Goal: Information Seeking & Learning: Understand process/instructions

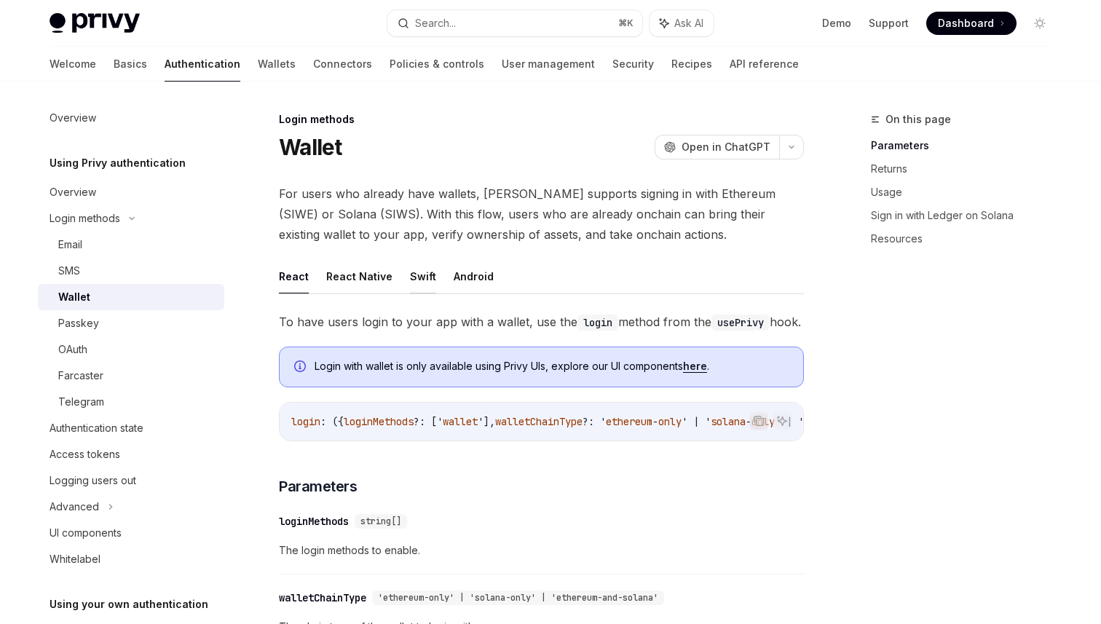
click at [423, 278] on button "Swift" at bounding box center [423, 276] width 26 height 34
type textarea "*"
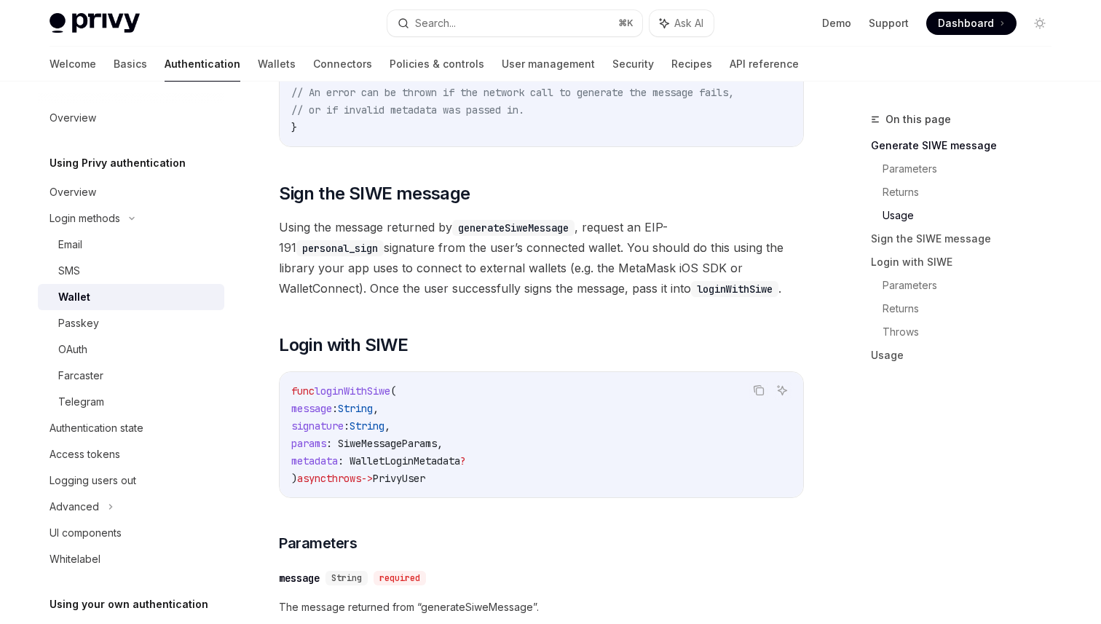
scroll to position [1319, 0]
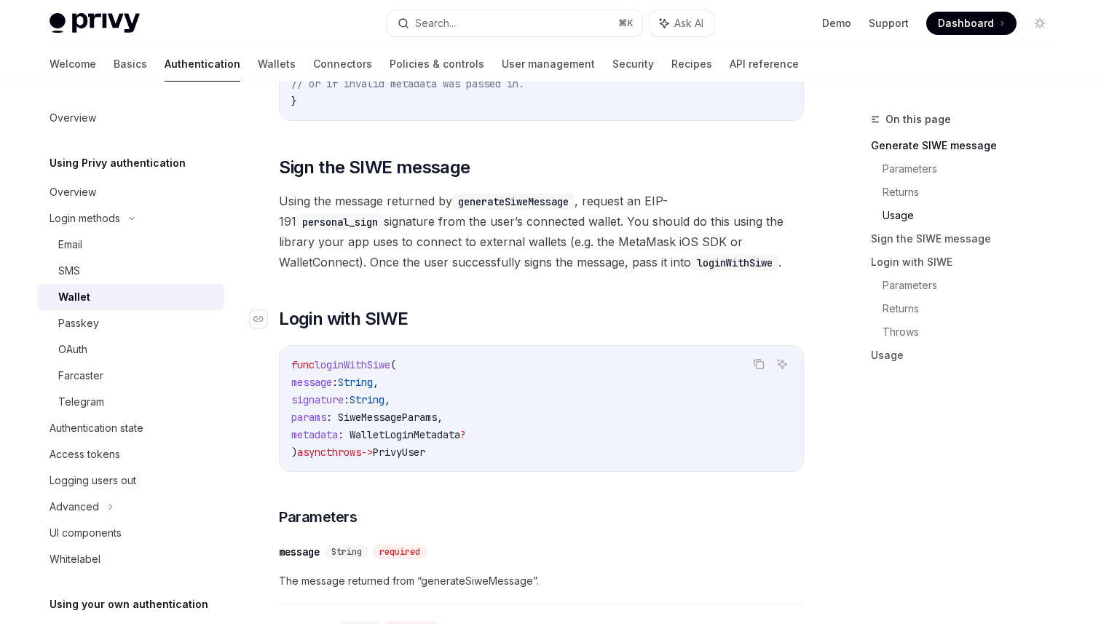
click at [377, 323] on span "Login with SIWE" at bounding box center [343, 318] width 129 height 23
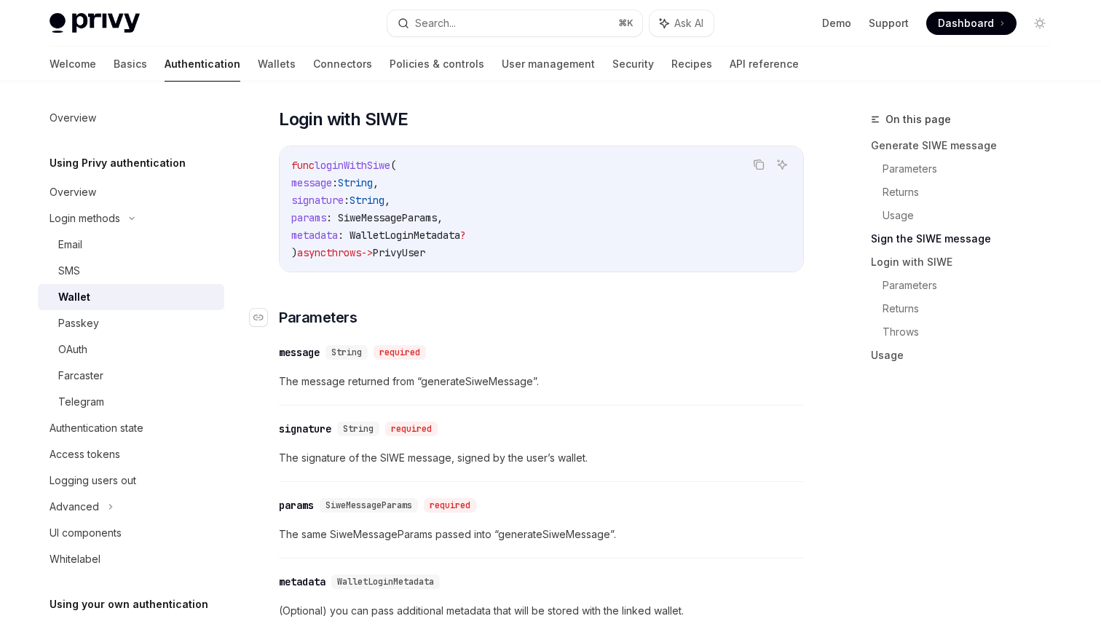
scroll to position [1521, 0]
drag, startPoint x: 428, startPoint y: 123, endPoint x: 278, endPoint y: 119, distance: 150.1
click at [279, 119] on h2 "​ Login with [PERSON_NAME]" at bounding box center [541, 117] width 525 height 23
click at [492, 108] on div "**********" at bounding box center [541, 252] width 525 height 2819
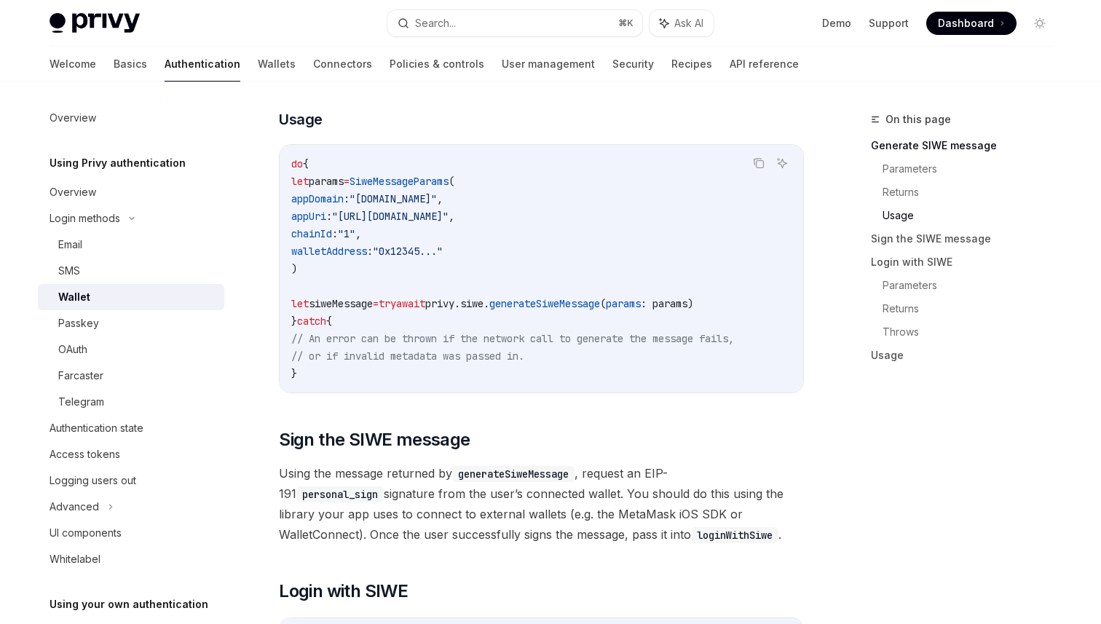
scroll to position [1082, 0]
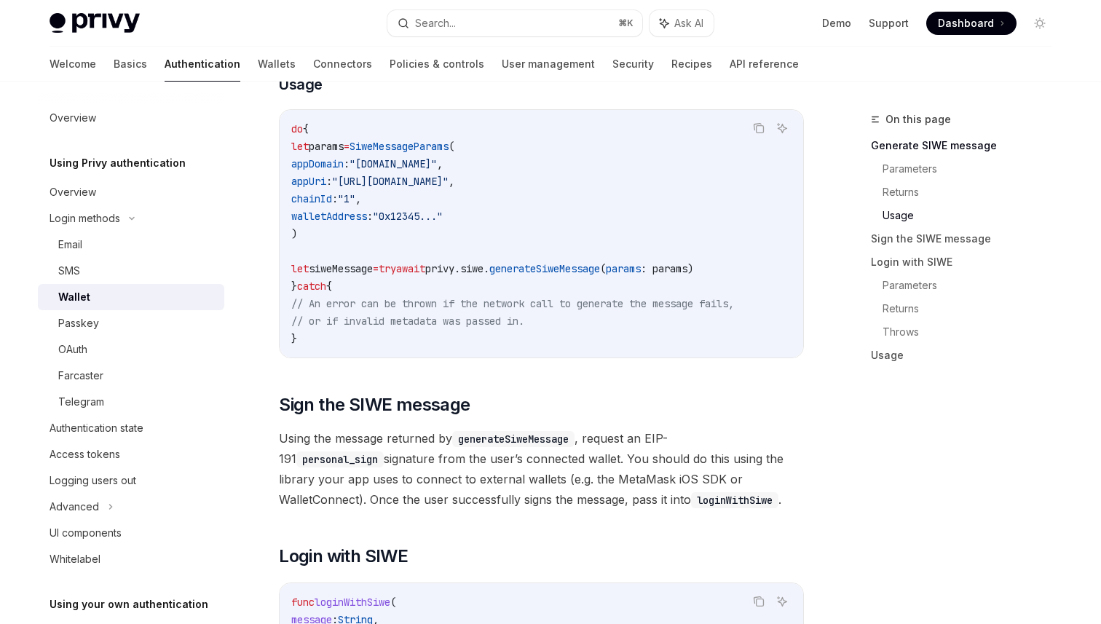
click at [396, 268] on span "try" at bounding box center [387, 268] width 17 height 13
click at [460, 270] on span "privy." at bounding box center [442, 268] width 35 height 13
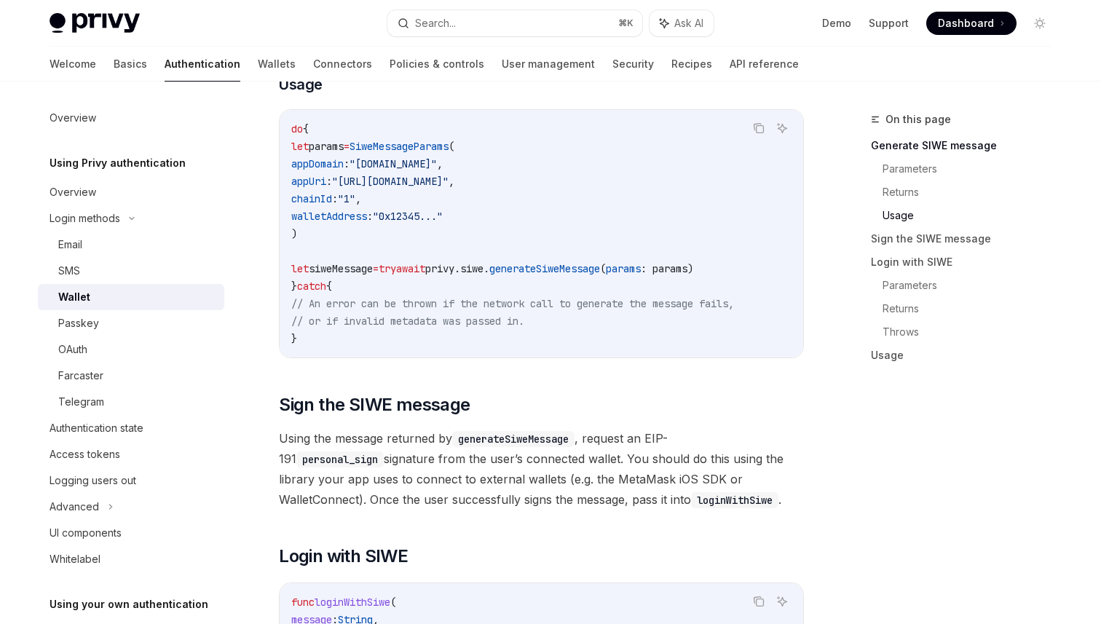
click at [460, 270] on span "privy." at bounding box center [442, 268] width 35 height 13
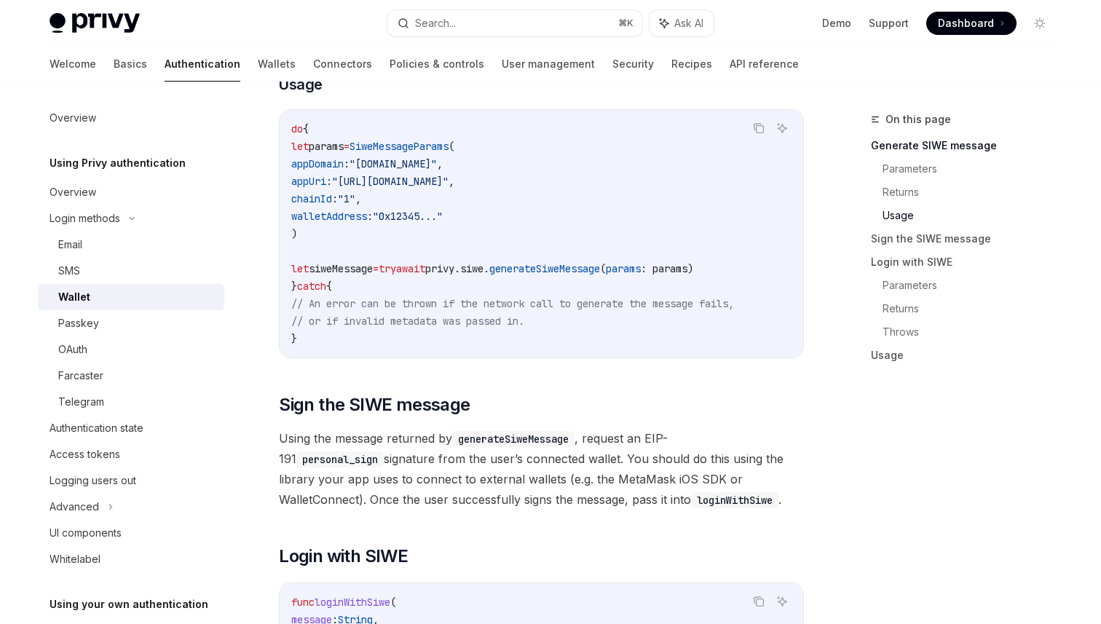
click at [460, 270] on span "privy." at bounding box center [442, 268] width 35 height 13
click at [373, 267] on span "siweMessage" at bounding box center [341, 268] width 64 height 13
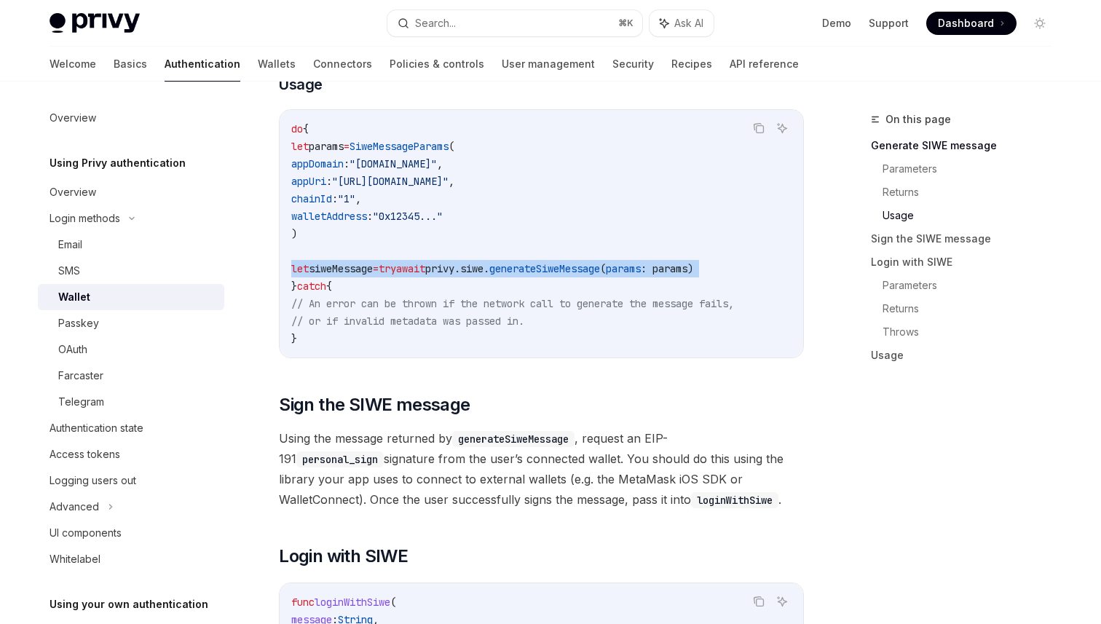
click at [373, 272] on span "siweMessage" at bounding box center [341, 268] width 64 height 13
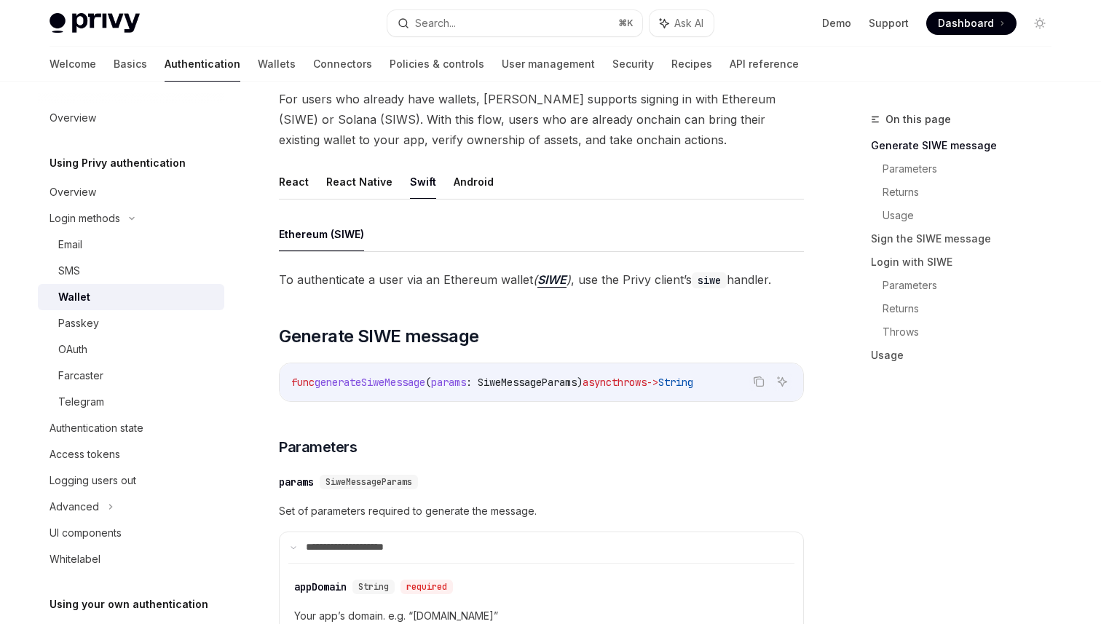
scroll to position [96, 0]
click at [376, 382] on span "generateSiweMessage" at bounding box center [370, 380] width 111 height 13
copy span "generateSiweMessage"
click at [366, 383] on span "generateSiweMessage" at bounding box center [370, 380] width 111 height 13
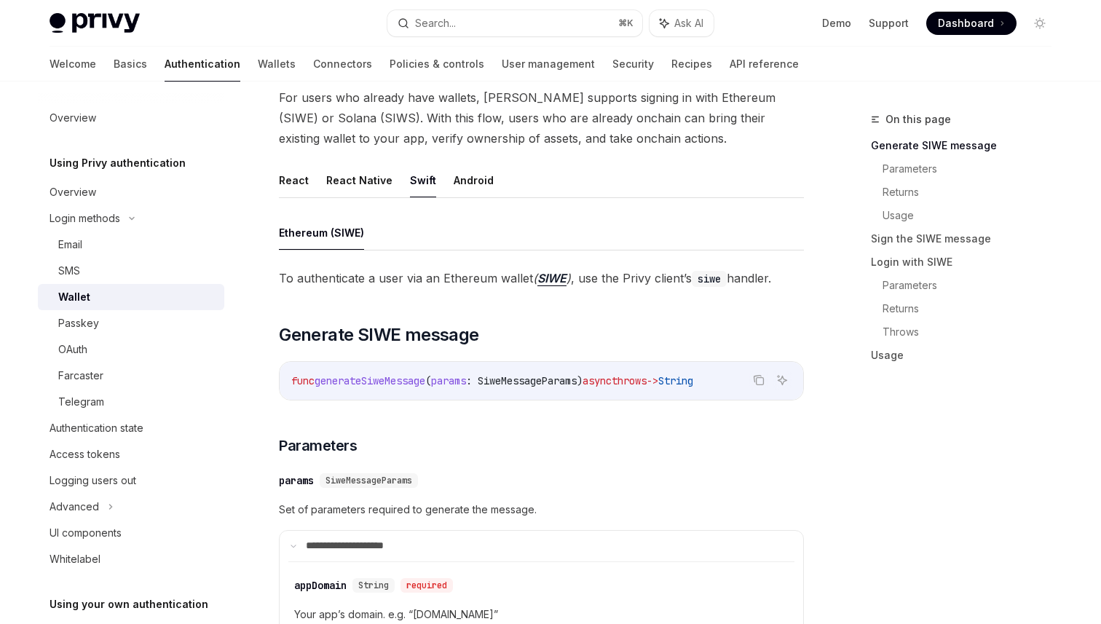
click at [366, 383] on span "generateSiweMessage" at bounding box center [370, 380] width 111 height 13
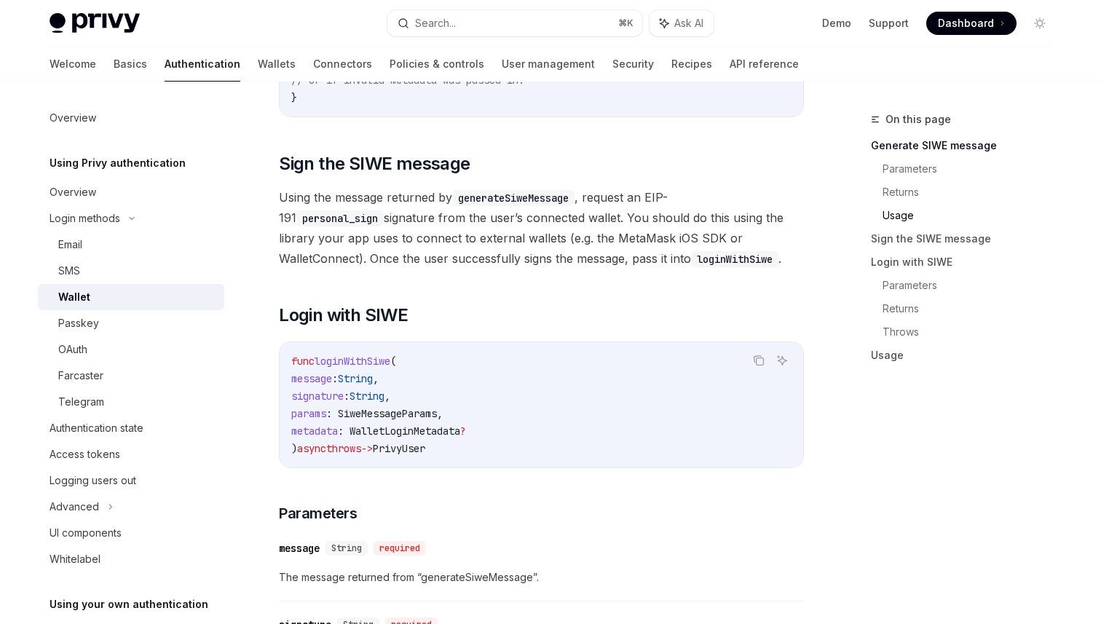
scroll to position [1385, 0]
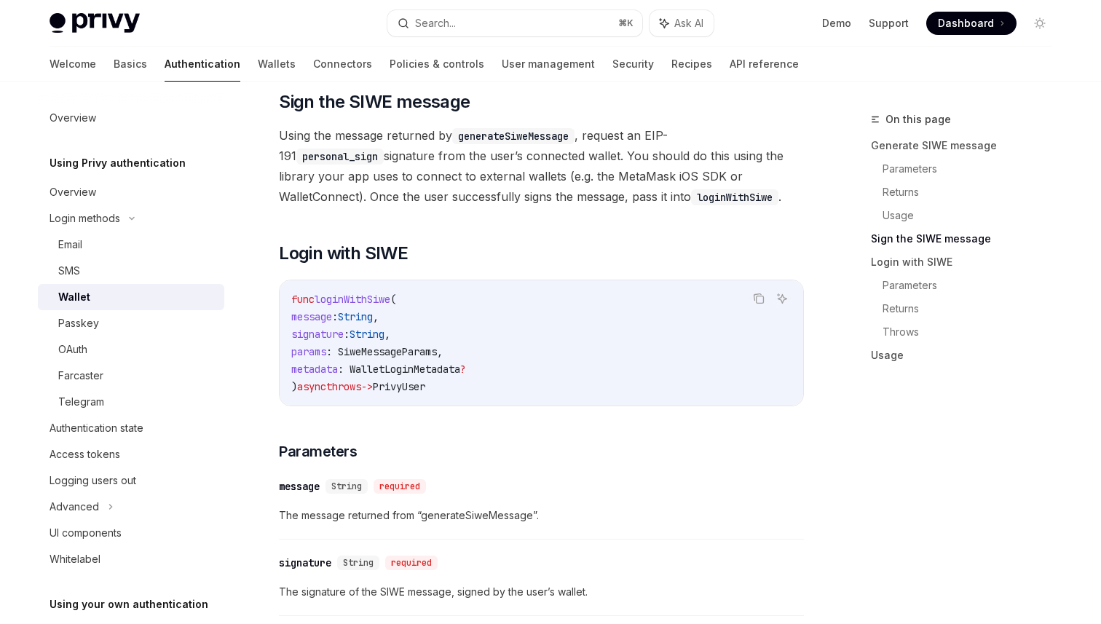
click at [373, 306] on span "loginWithSiwe" at bounding box center [353, 299] width 76 height 13
copy span "loginWithSiwe"
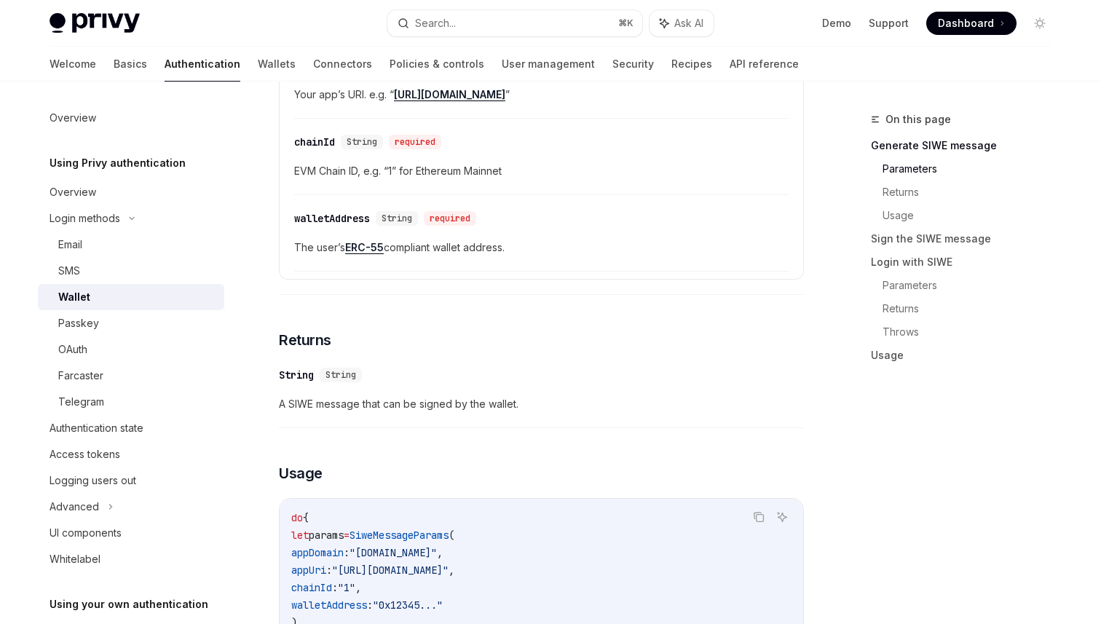
scroll to position [691, 0]
